Goal: Navigation & Orientation: Find specific page/section

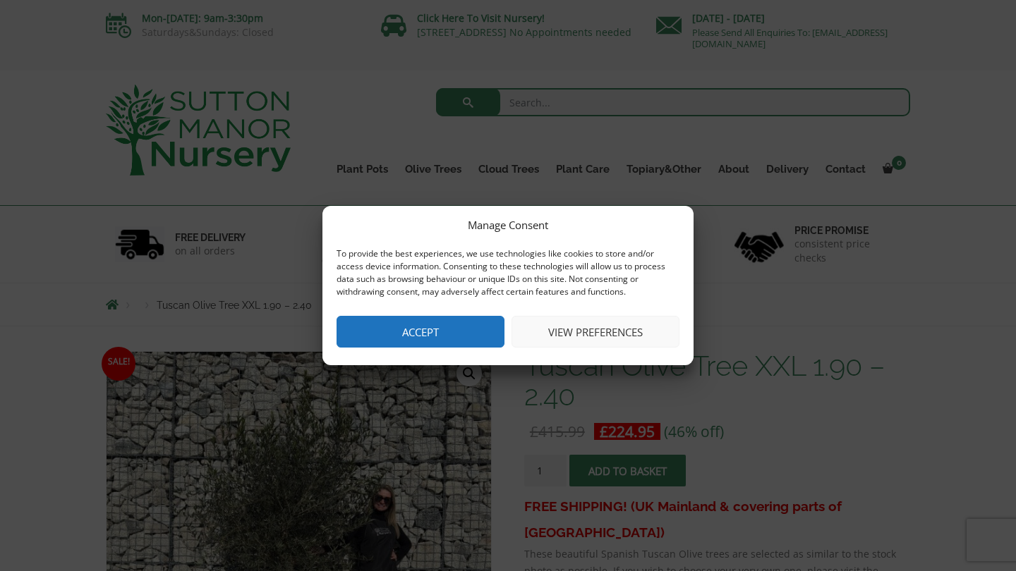
click at [478, 329] on button "Accept" at bounding box center [420, 332] width 168 height 32
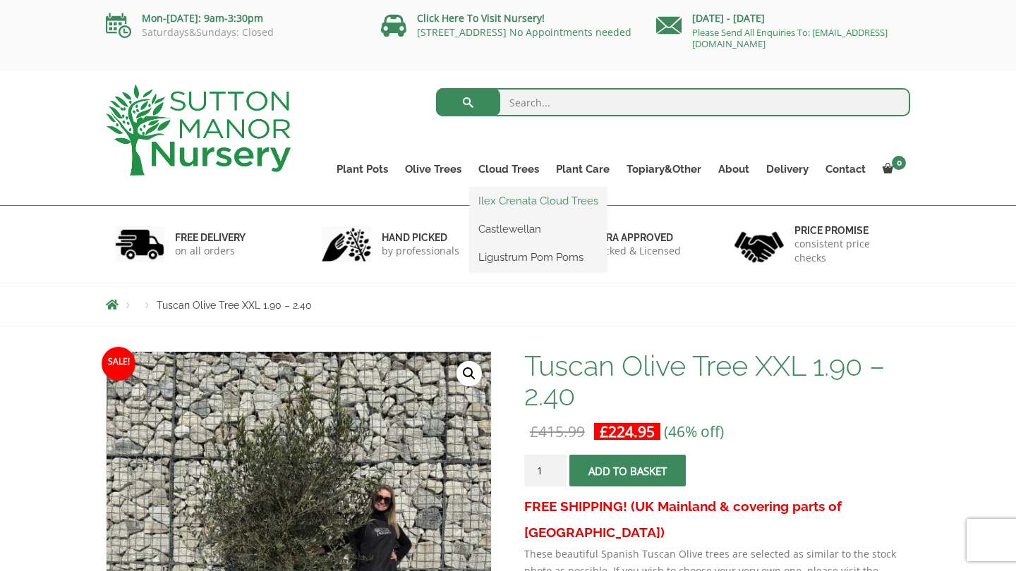
click at [511, 201] on link "Ilex Crenata Cloud Trees" at bounding box center [538, 200] width 137 height 21
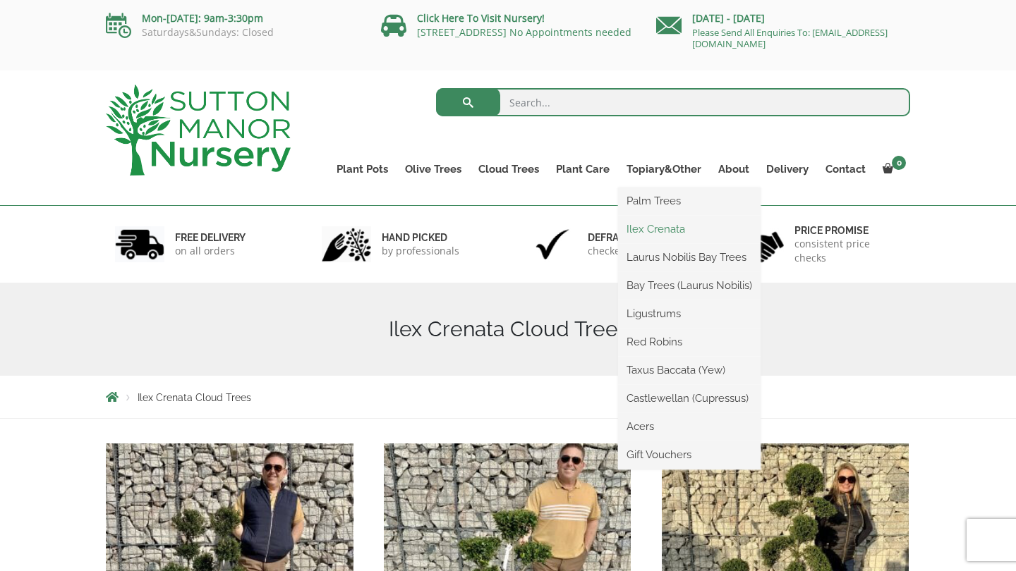
click at [669, 227] on link "Ilex Crenata" at bounding box center [689, 229] width 142 height 21
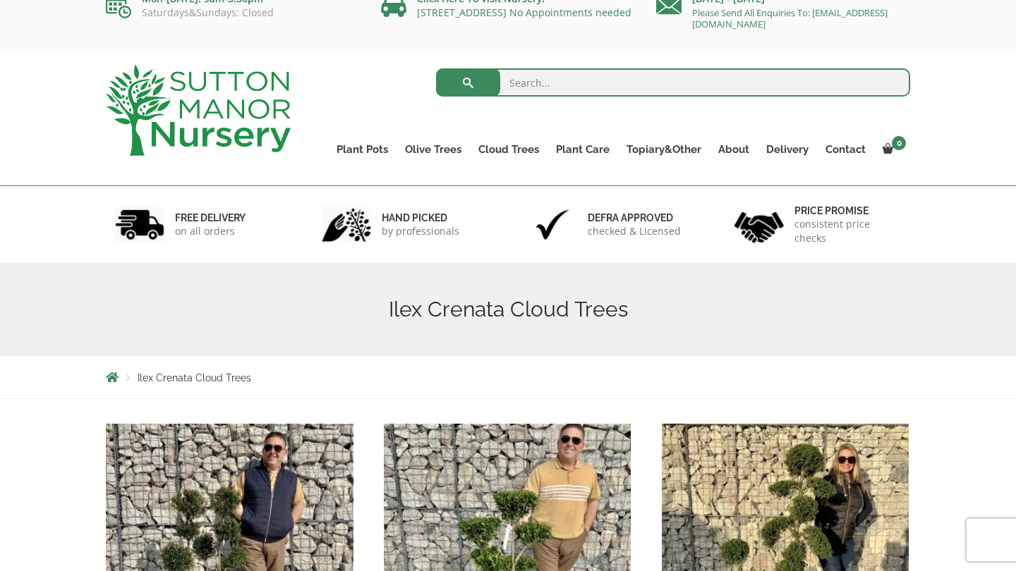
scroll to position [20, 0]
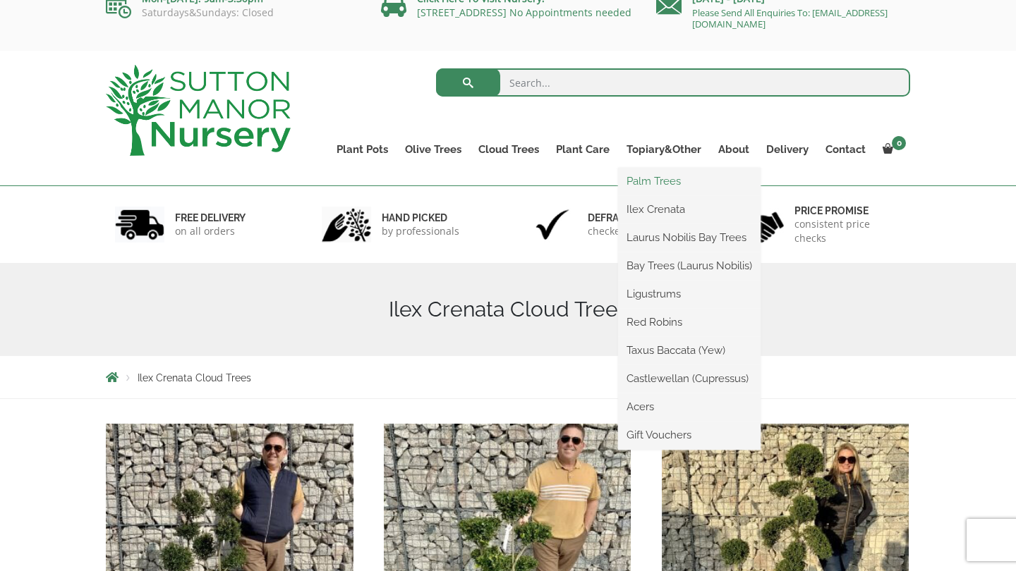
click at [667, 178] on link "Palm Trees" at bounding box center [689, 181] width 142 height 21
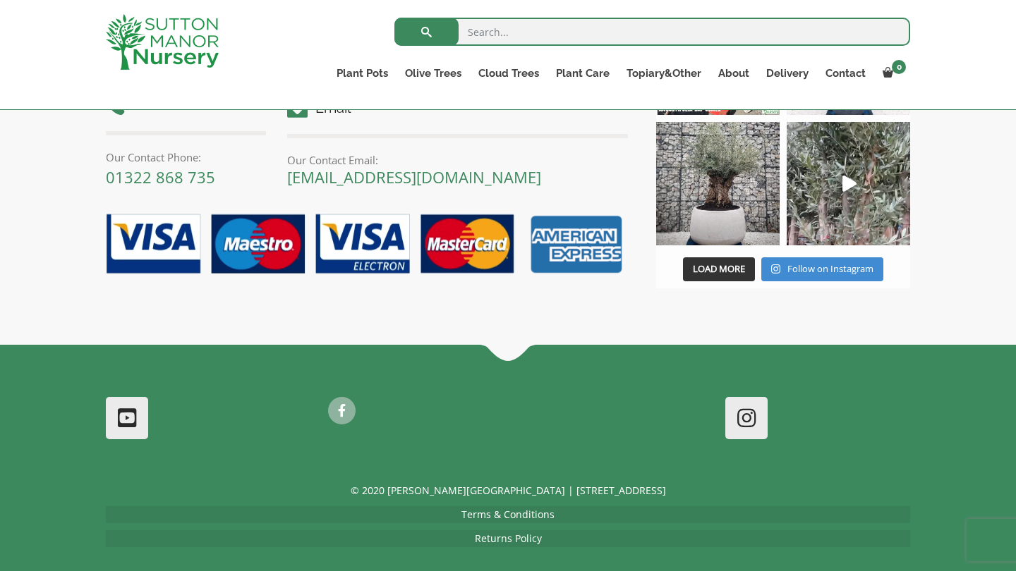
scroll to position [1158, 0]
